Goal: Task Accomplishment & Management: Manage account settings

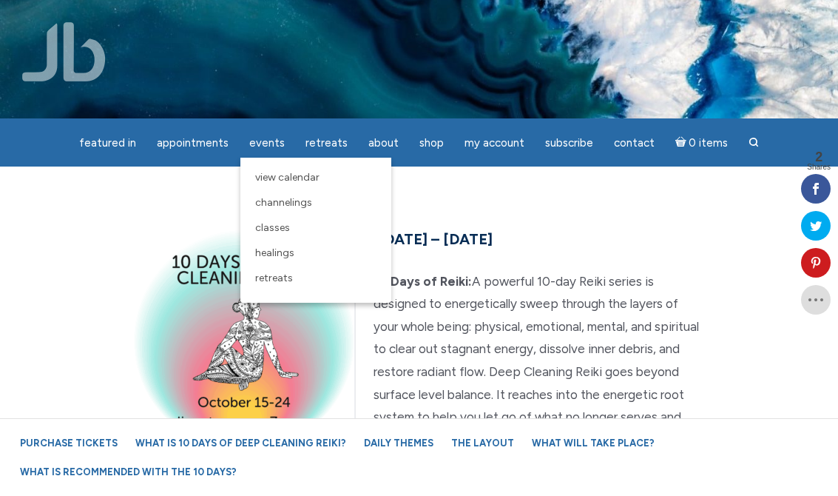
click at [291, 252] on span "Healings" at bounding box center [274, 252] width 39 height 13
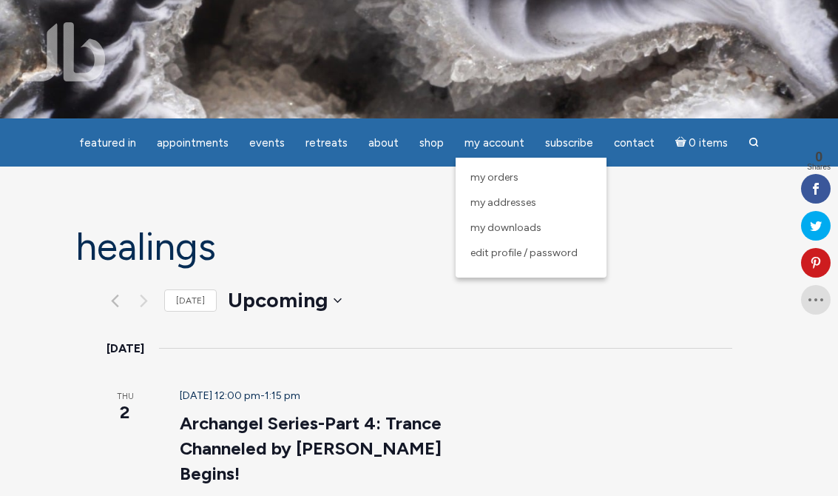
click at [504, 181] on span "My Orders" at bounding box center [495, 177] width 48 height 13
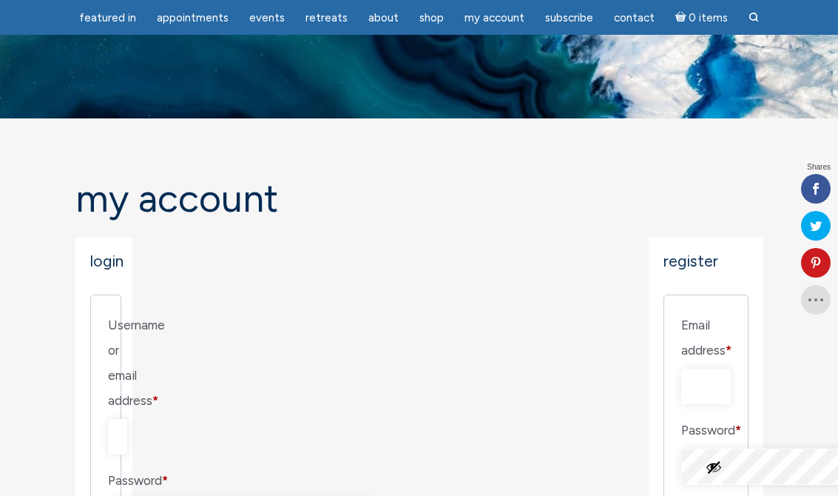
scroll to position [70, 0]
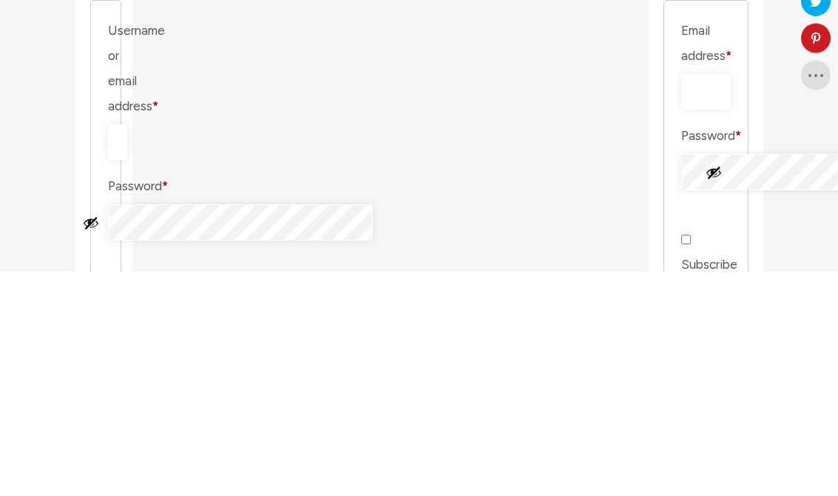
type input "[PERSON_NAME][EMAIL_ADDRESS][DOMAIN_NAME]"
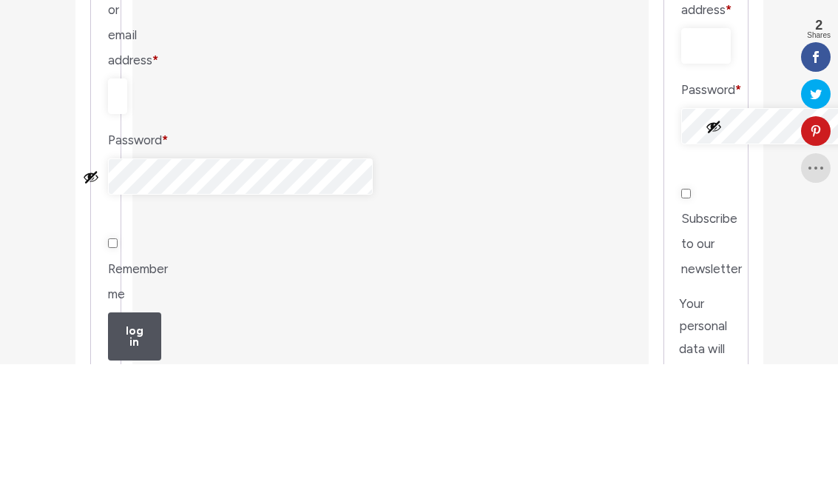
scroll to position [417, 0]
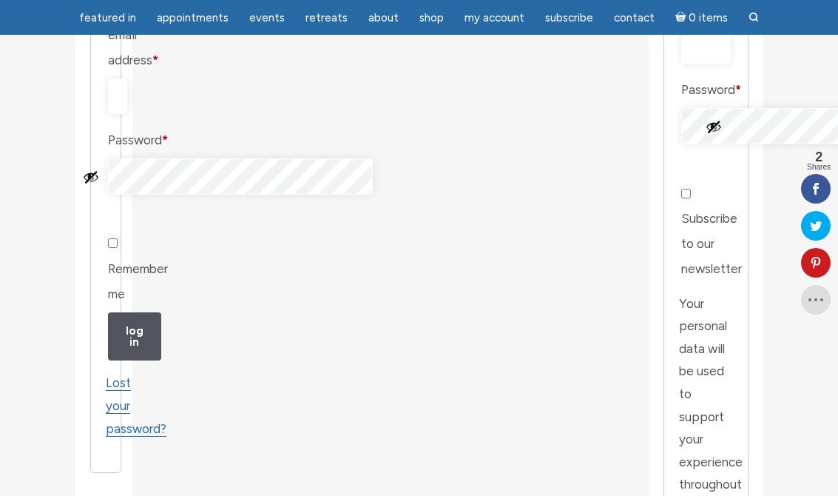
click at [132, 312] on button "Log in" at bounding box center [134, 336] width 53 height 49
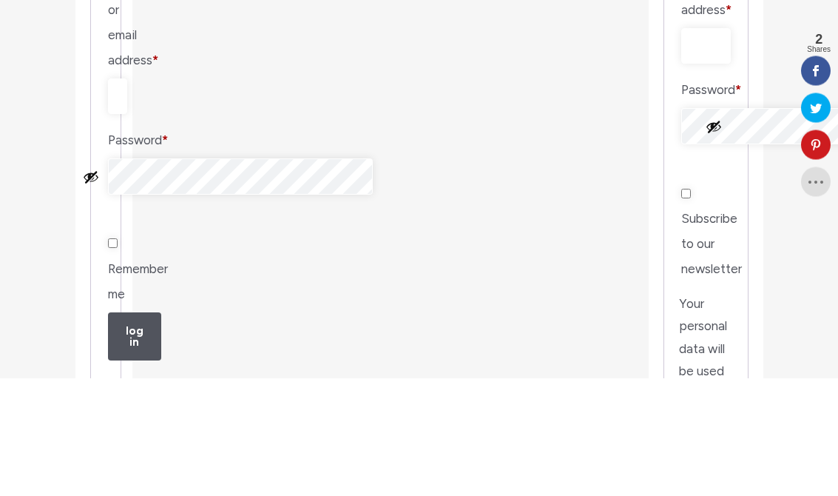
scroll to position [417, 0]
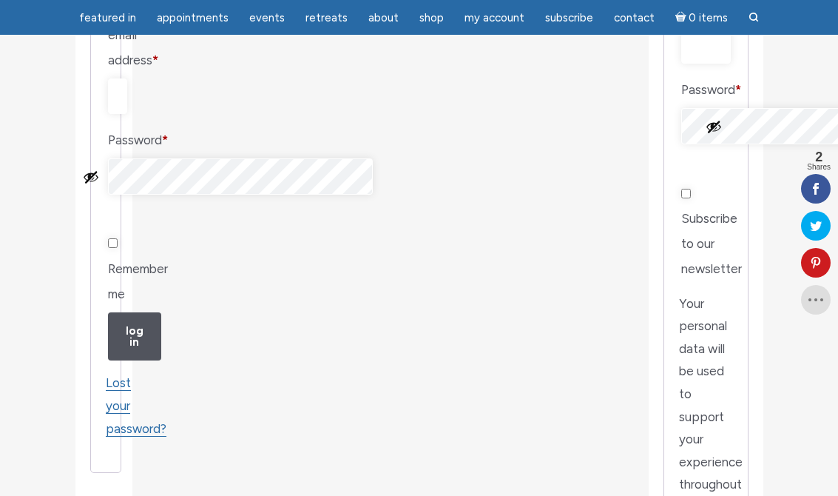
click at [141, 312] on button "Log in" at bounding box center [134, 336] width 53 height 49
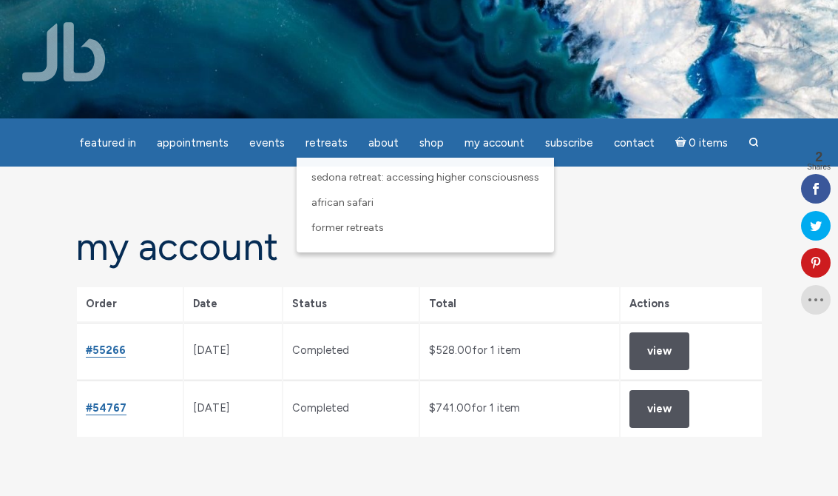
click at [607, 221] on section "My Account Dashboard Orders Downloads Addresses Payment methods Account details…" at bounding box center [419, 340] width 838 height 348
